Goal: Navigation & Orientation: Find specific page/section

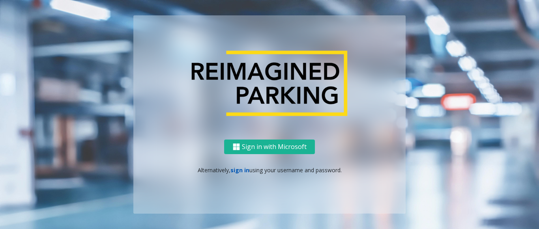
click at [239, 173] on link "sign in" at bounding box center [239, 169] width 19 height 7
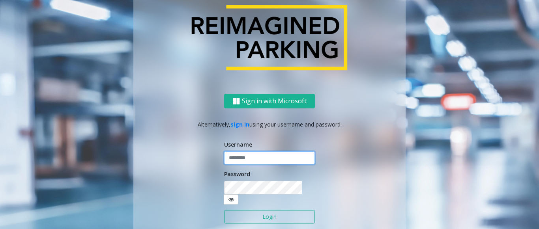
click at [249, 157] on input "text" at bounding box center [269, 157] width 91 height 13
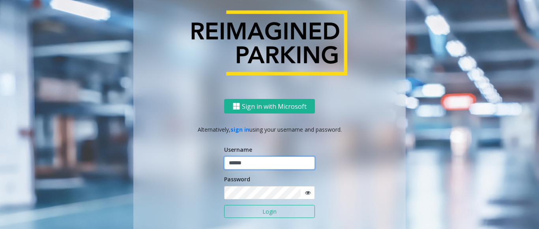
type input "******"
click at [224, 205] on button "Login" at bounding box center [269, 211] width 91 height 13
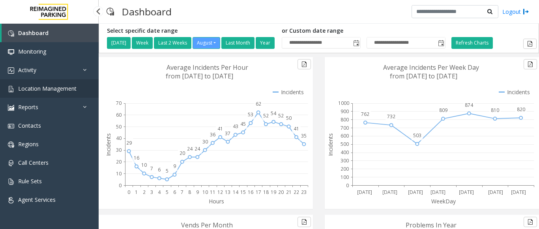
click at [48, 92] on span "Location Management" at bounding box center [47, 88] width 58 height 7
click at [28, 86] on span "Location Management" at bounding box center [47, 88] width 58 height 7
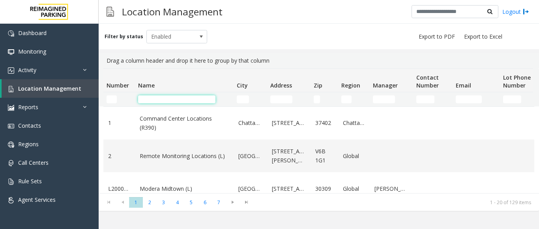
click at [143, 97] on input "Name Filter" at bounding box center [176, 99] width 77 height 8
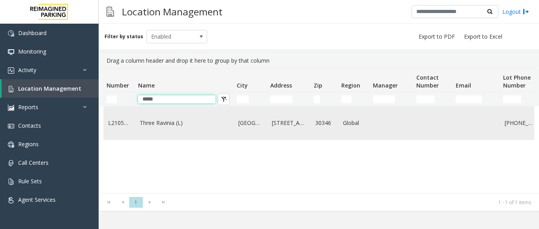
type input "*****"
click at [159, 119] on link "Three Ravinia (L)" at bounding box center [184, 123] width 89 height 9
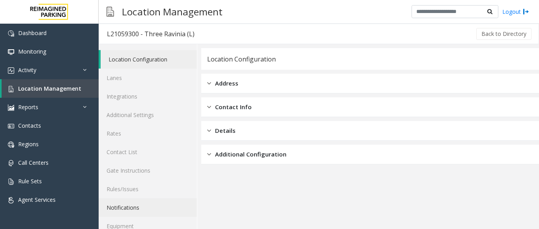
scroll to position [31, 0]
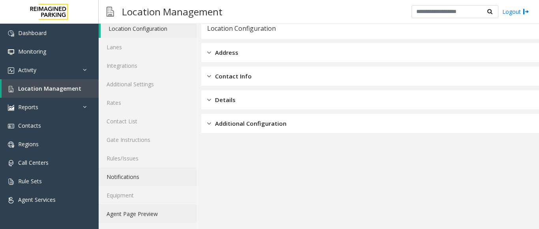
click at [164, 213] on link "Agent Page Preview" at bounding box center [148, 214] width 98 height 19
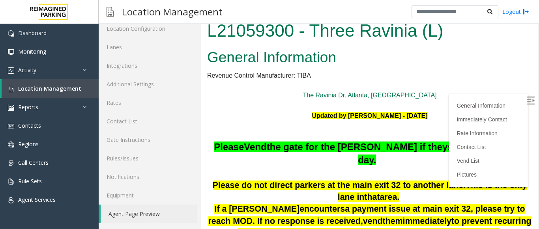
click at [526, 104] on img at bounding box center [530, 101] width 8 height 8
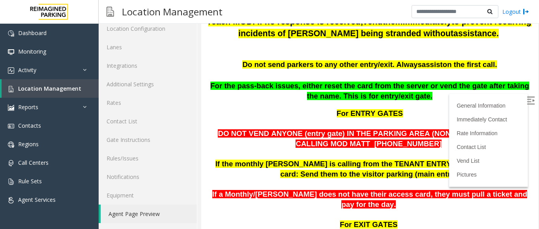
scroll to position [197, 0]
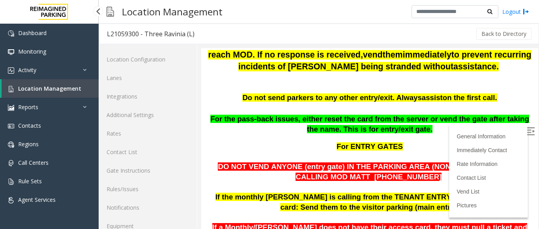
scroll to position [31, 0]
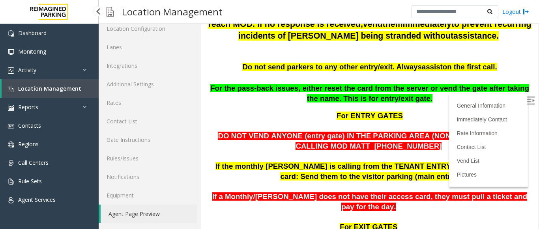
click at [50, 88] on span "Location Management" at bounding box center [49, 88] width 63 height 7
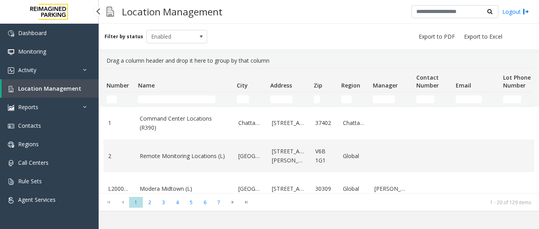
click at [88, 224] on div "Dashboard Monitoring Activity Daily Activity Lane Activity Agent Activity Quali…" at bounding box center [49, 129] width 99 height 211
click at [166, 98] on input "Name Filter" at bounding box center [176, 99] width 77 height 8
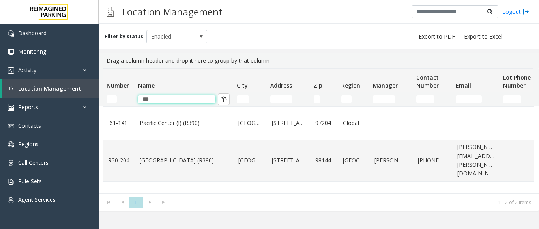
type input "***"
click at [153, 159] on link "Pacific Tower West Garage (R390)" at bounding box center [184, 160] width 89 height 9
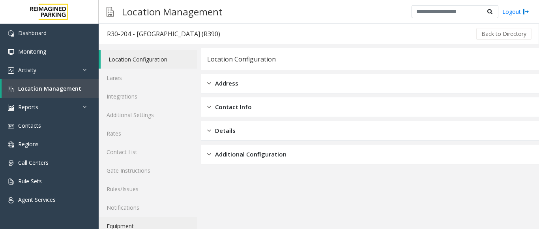
click at [134, 224] on link "Equipment" at bounding box center [148, 226] width 98 height 19
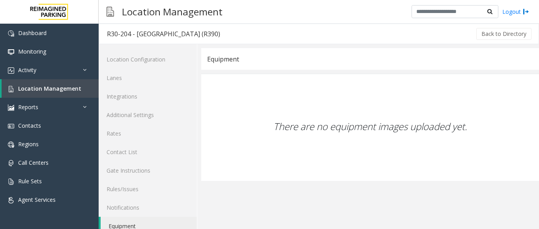
scroll to position [31, 0]
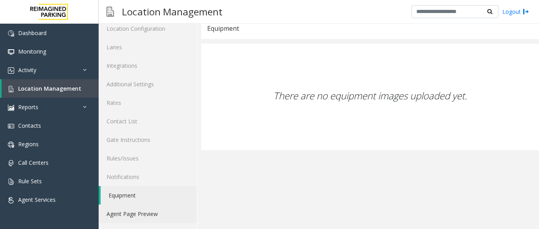
click at [137, 215] on link "Agent Page Preview" at bounding box center [148, 214] width 98 height 19
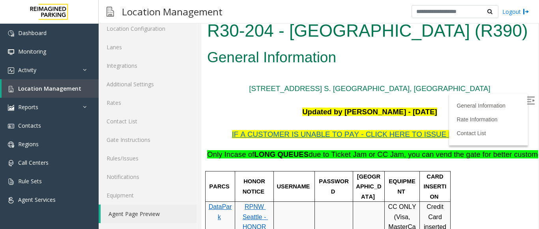
click at [526, 97] on img at bounding box center [530, 101] width 8 height 8
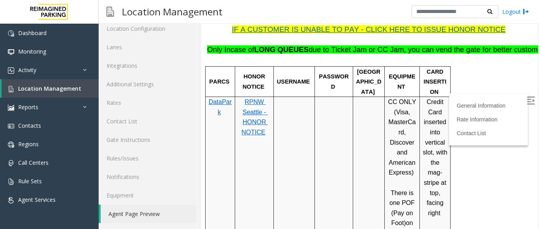
scroll to position [118, 0]
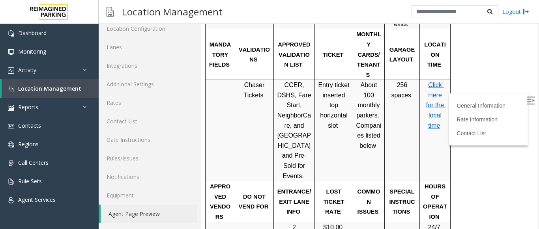
scroll to position [459, 0]
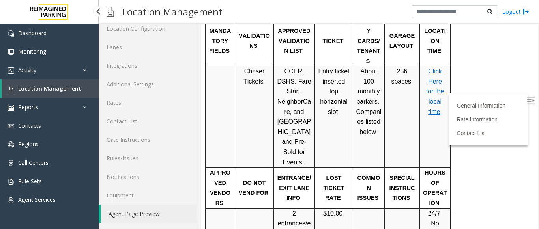
click at [61, 91] on span "Location Management" at bounding box center [49, 88] width 63 height 7
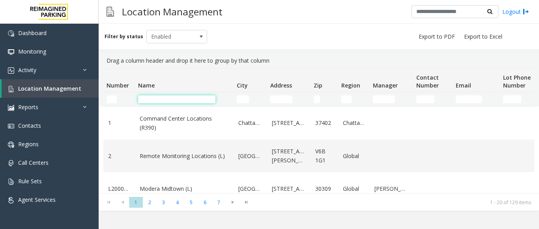
click at [162, 98] on input "Name Filter" at bounding box center [176, 99] width 77 height 8
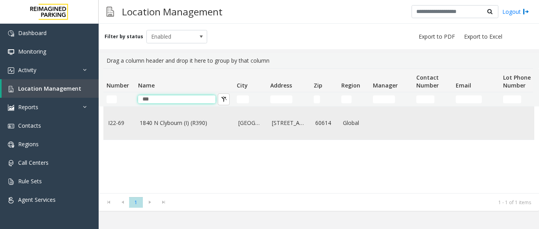
type input "***"
click at [166, 120] on link "1840 N Clybourn (I) (R390)" at bounding box center [184, 123] width 89 height 9
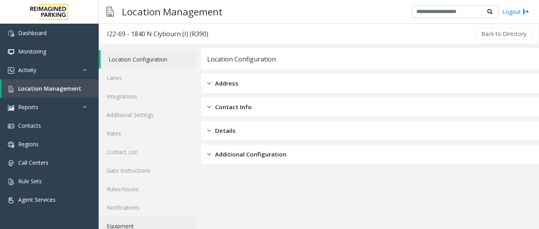
scroll to position [31, 0]
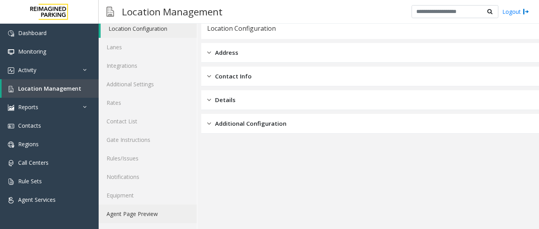
click at [153, 216] on link "Agent Page Preview" at bounding box center [148, 214] width 98 height 19
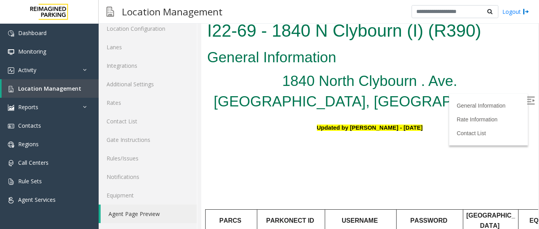
click at [88, 88] on link "Location Management" at bounding box center [50, 88] width 97 height 19
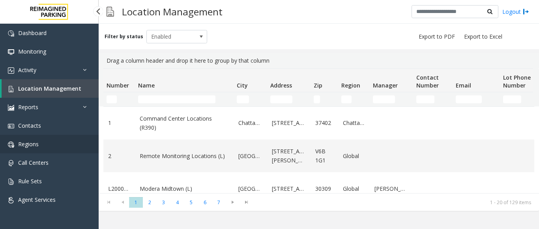
click at [60, 140] on link "Regions" at bounding box center [49, 144] width 99 height 19
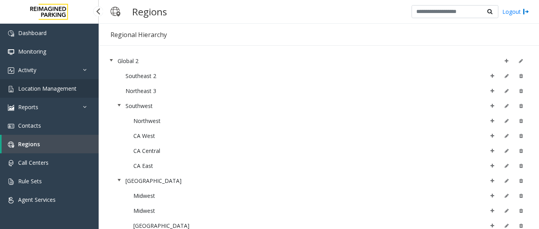
click at [71, 92] on link "Location Management" at bounding box center [49, 88] width 99 height 19
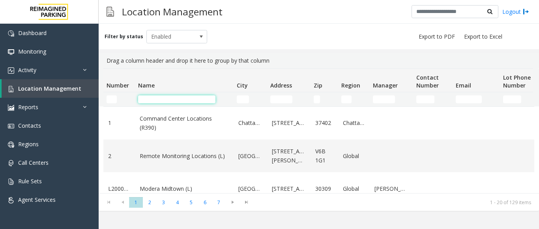
click at [156, 99] on input "Name Filter" at bounding box center [176, 99] width 77 height 8
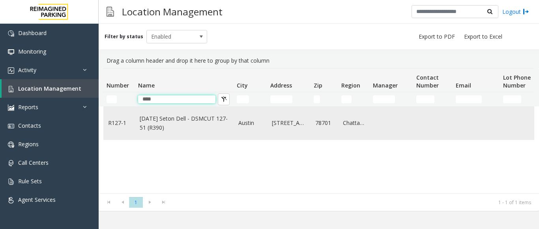
type input "****"
click at [193, 117] on link "[DATE] Seton Dell - DSMCUT 127-51 (R390)" at bounding box center [184, 123] width 89 height 18
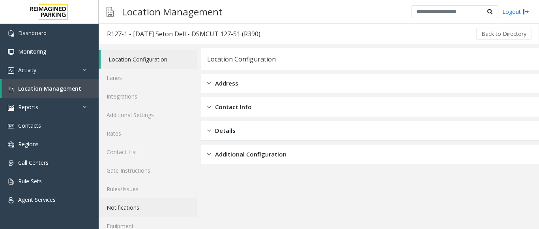
scroll to position [31, 0]
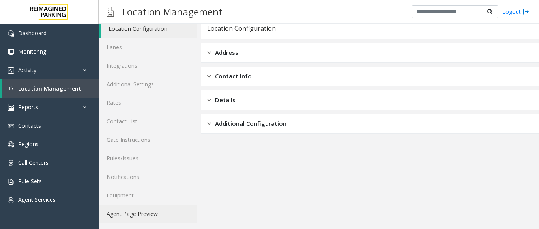
click at [151, 212] on link "Agent Page Preview" at bounding box center [148, 214] width 98 height 19
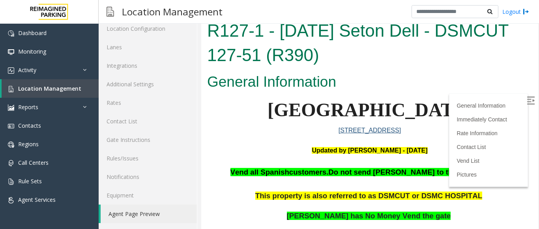
click at [526, 97] on img at bounding box center [530, 101] width 8 height 8
click at [75, 87] on span "Location Management" at bounding box center [49, 88] width 63 height 7
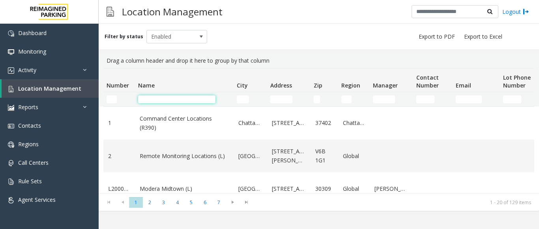
click at [148, 97] on input "Name Filter" at bounding box center [176, 99] width 77 height 8
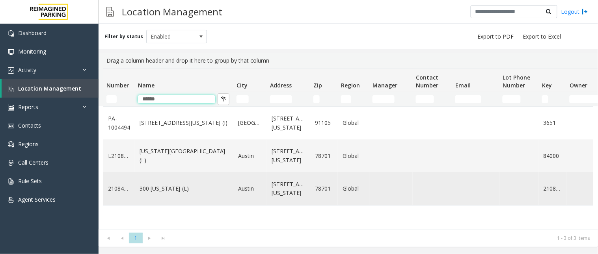
type input "******"
click at [167, 188] on link "300 Colorado (L)" at bounding box center [184, 189] width 89 height 9
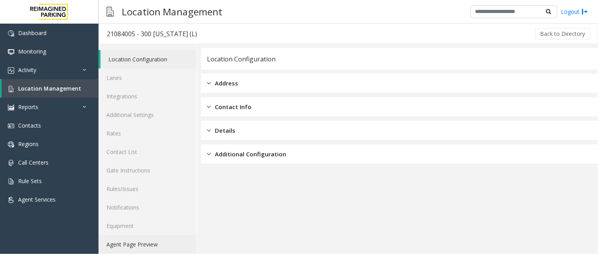
click at [160, 229] on link "Agent Page Preview" at bounding box center [148, 244] width 98 height 19
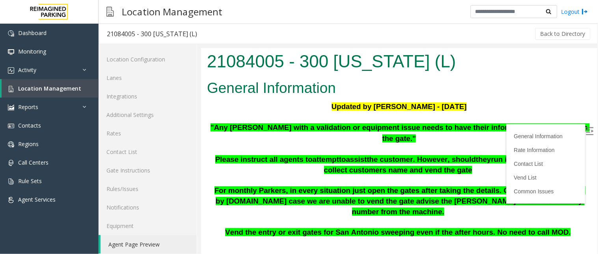
click at [538, 131] on img at bounding box center [590, 131] width 8 height 8
click at [513, 103] on p "Updated by Saikhom Singh - 11th December 2024" at bounding box center [399, 106] width 384 height 11
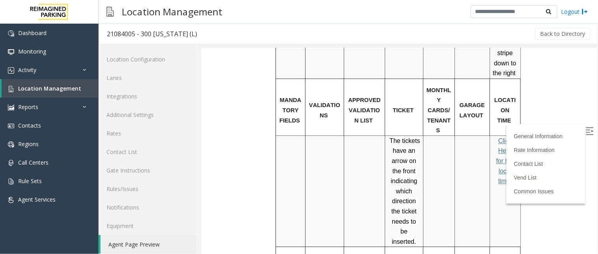
scroll to position [394, 0]
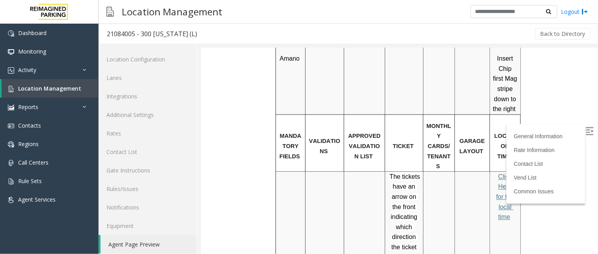
click at [498, 173] on span "Click Here for the local time" at bounding box center [506, 196] width 20 height 47
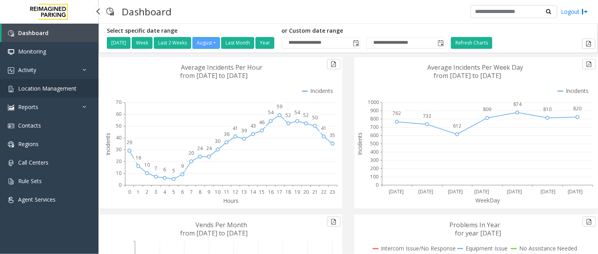
click at [61, 84] on link "Location Management" at bounding box center [49, 88] width 99 height 19
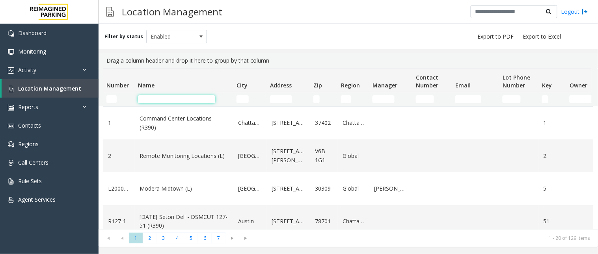
click at [183, 100] on input "Name Filter" at bounding box center [176, 99] width 77 height 8
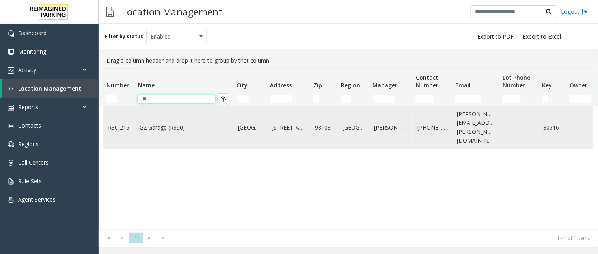
type input "**"
click at [162, 127] on link "G2 Garage (R390)" at bounding box center [184, 127] width 89 height 9
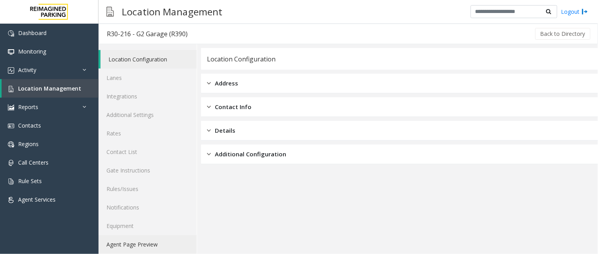
click at [156, 239] on link "Agent Page Preview" at bounding box center [148, 244] width 98 height 19
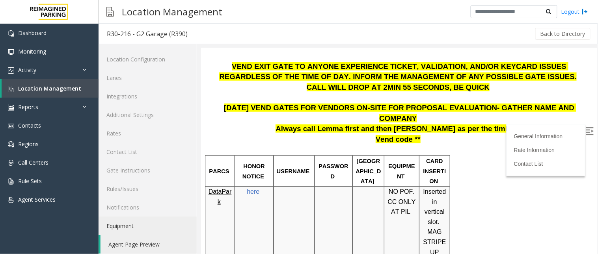
scroll to position [131, 0]
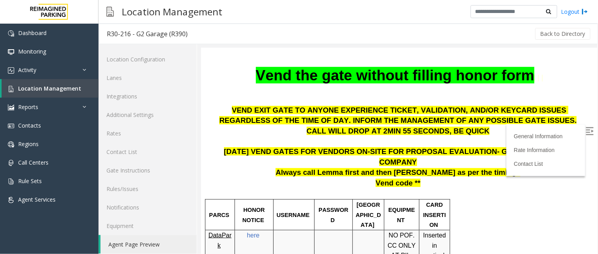
click at [586, 132] on img at bounding box center [590, 131] width 8 height 8
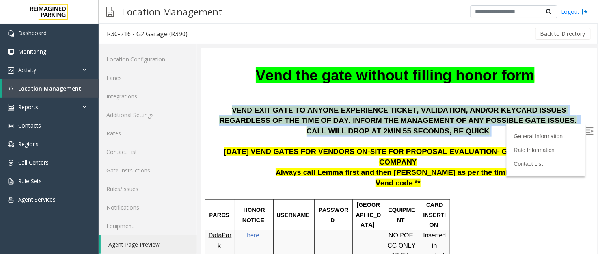
drag, startPoint x: 210, startPoint y: 110, endPoint x: 473, endPoint y: 131, distance: 263.9
copy div "VEND EXIT GATE TO ANYONE EXPERIENCE TICKET, VALIDATION, AND/OR KEYCARD ISSUES R…"
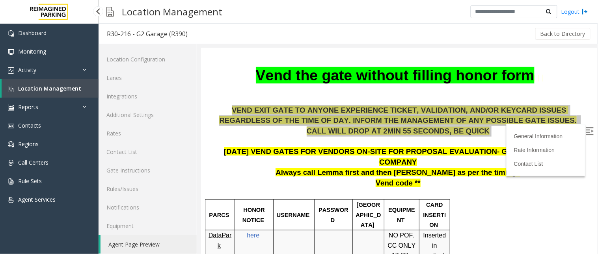
click at [41, 91] on span "Location Management" at bounding box center [49, 88] width 63 height 7
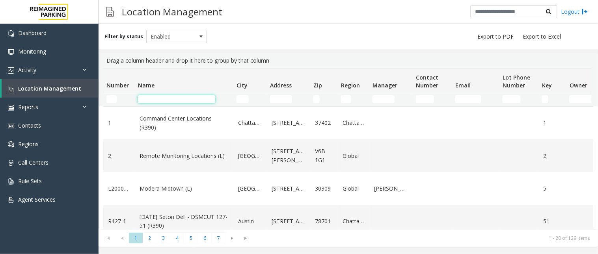
click at [185, 97] on input "Name Filter" at bounding box center [176, 99] width 77 height 8
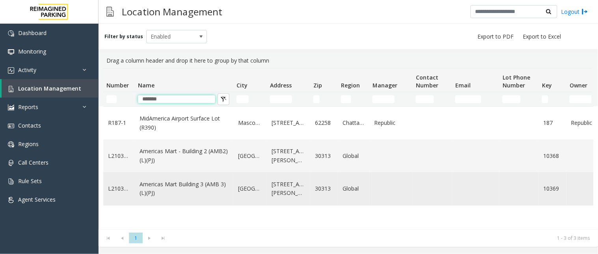
type input "*******"
click at [190, 187] on link "Americas Mart Building 3 (AMB 3) (L)(PJ)" at bounding box center [184, 189] width 89 height 18
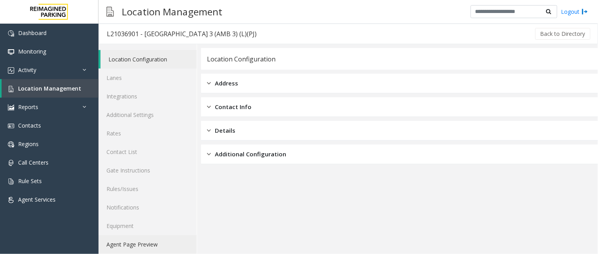
click at [165, 248] on link "Agent Page Preview" at bounding box center [148, 244] width 98 height 19
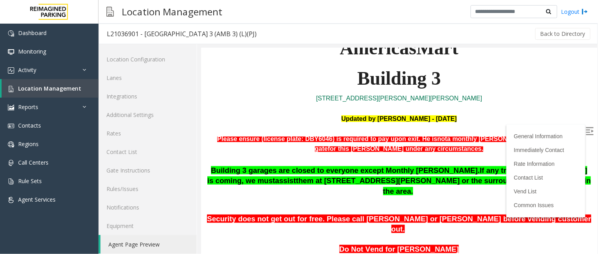
scroll to position [175, 0]
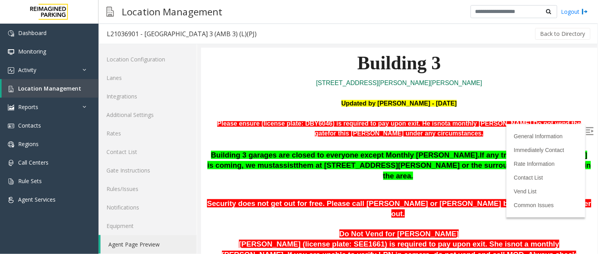
click at [586, 131] on img at bounding box center [590, 131] width 8 height 8
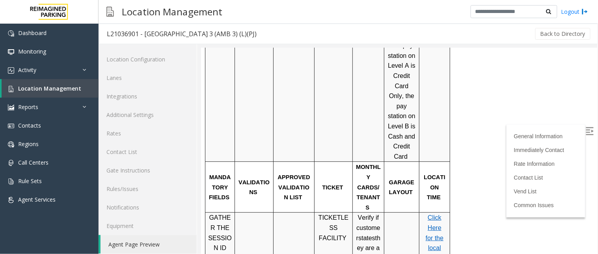
scroll to position [804, 0]
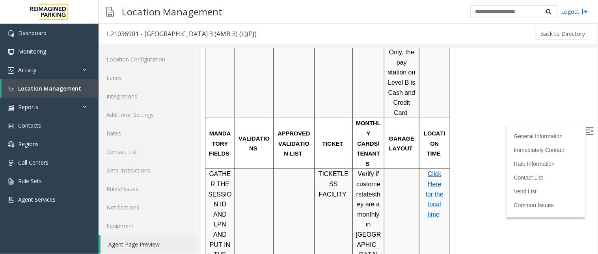
click at [576, 12] on link "Logout" at bounding box center [574, 11] width 27 height 8
